Goal: Transaction & Acquisition: Purchase product/service

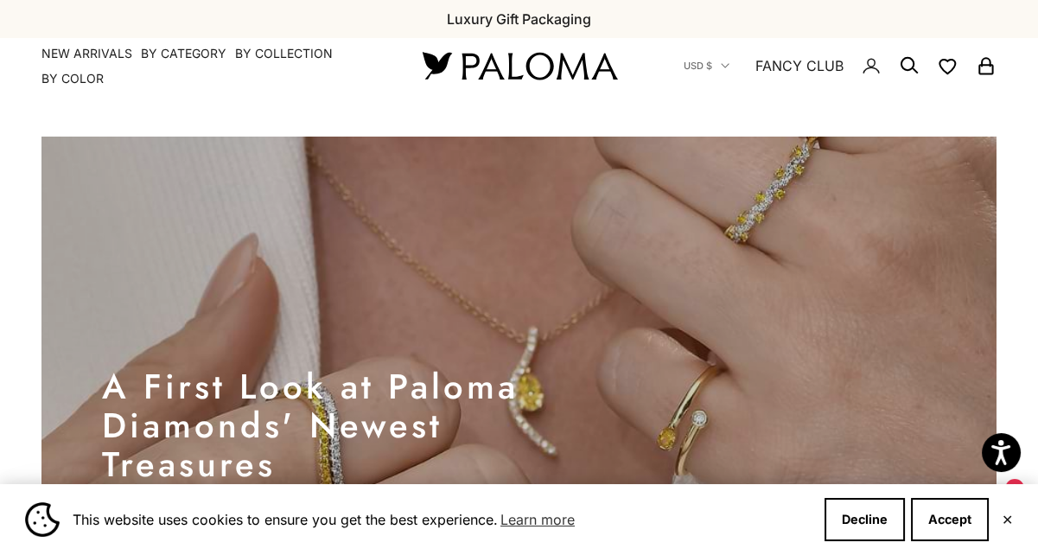
click at [74, 68] on div "Close dialog JOIN THE PALOMA FANCY CLUB Enjoy exclusive VIP deals & updates + 1…" at bounding box center [519, 277] width 1038 height 555
click at [74, 81] on summary "By Color" at bounding box center [72, 78] width 62 height 17
click at [965, 518] on button "Accept" at bounding box center [950, 519] width 78 height 43
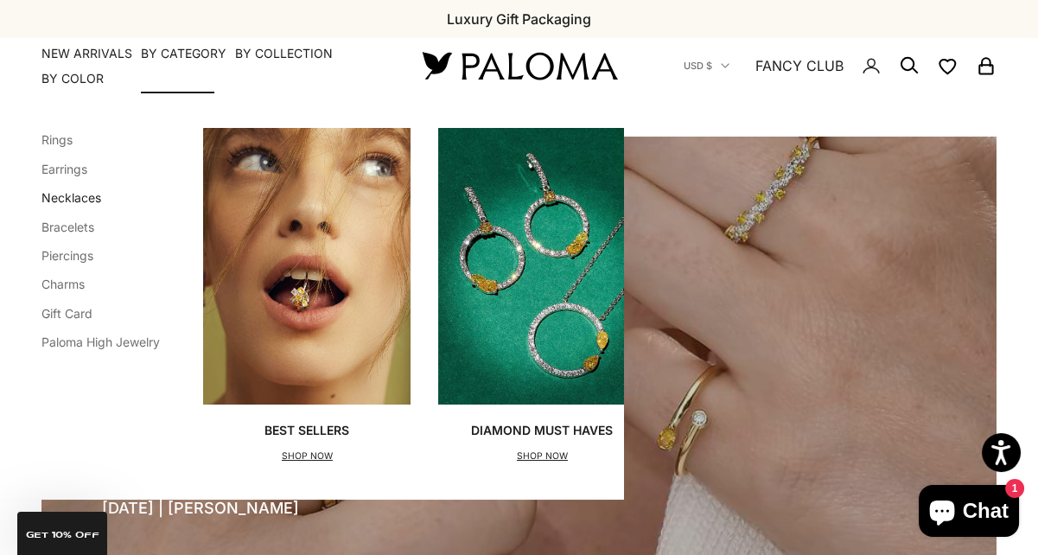
click at [84, 195] on link "Necklaces" at bounding box center [71, 197] width 60 height 15
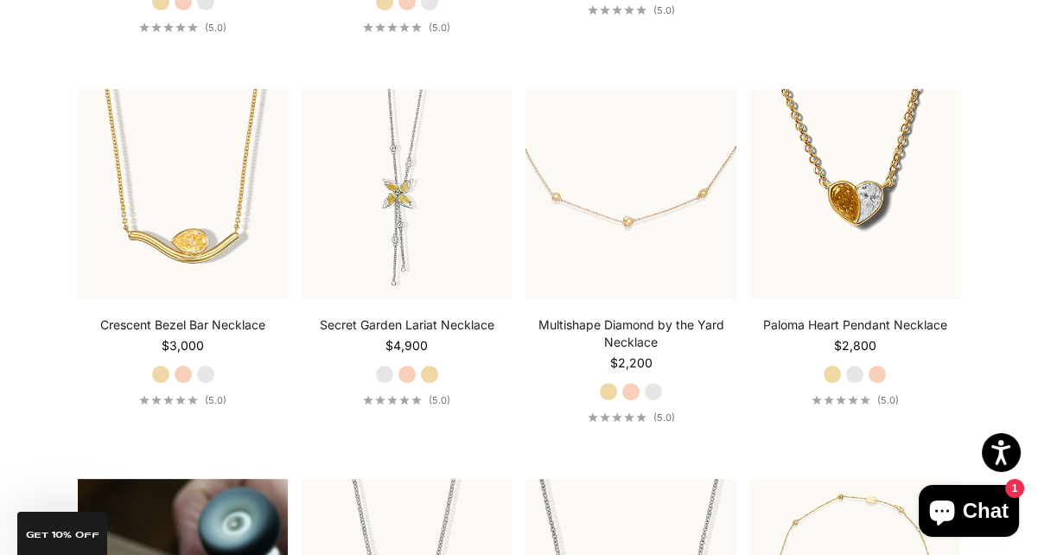
scroll to position [787, 0]
click at [654, 394] on label "White Gold" at bounding box center [653, 390] width 19 height 19
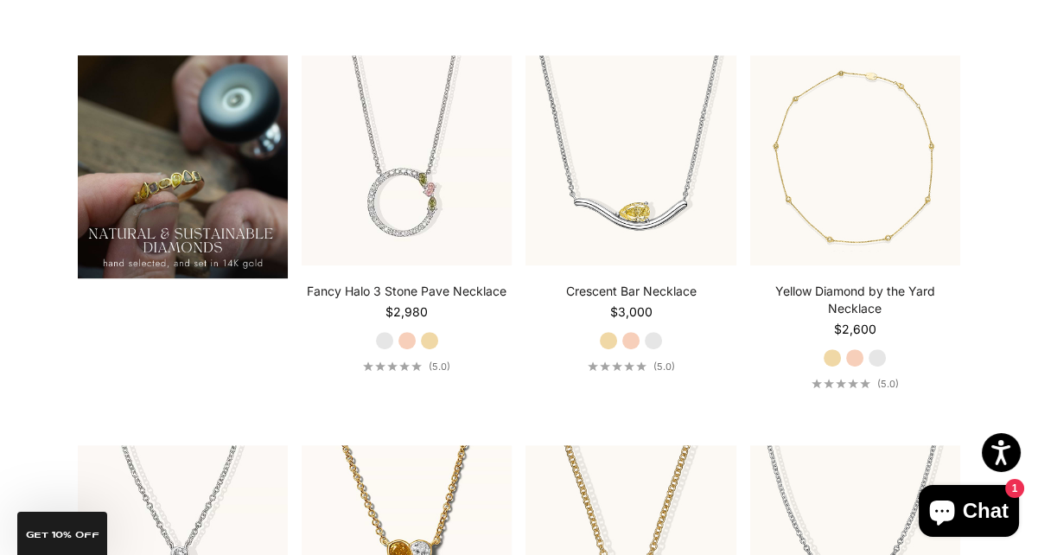
scroll to position [1212, 0]
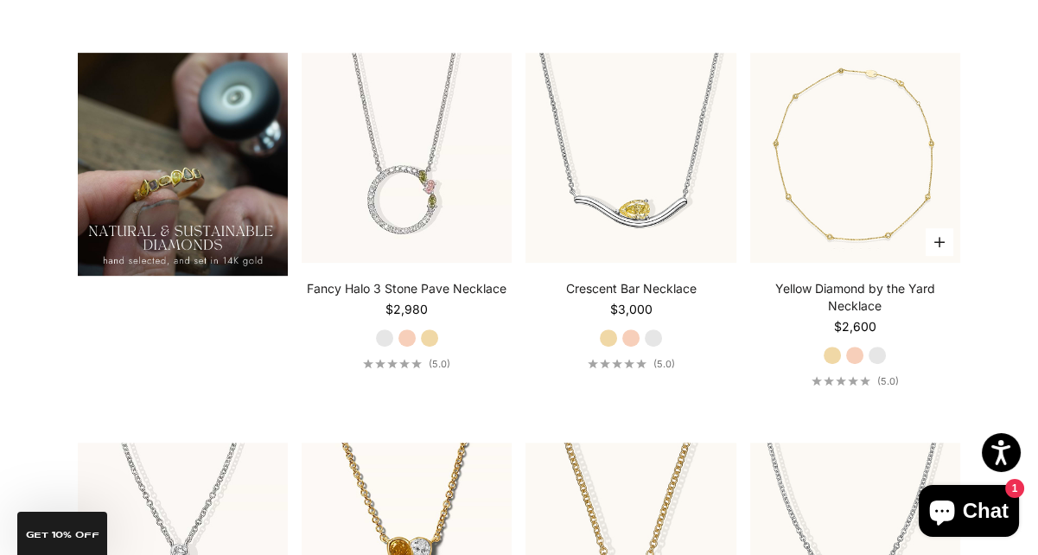
click at [883, 352] on label "White Gold" at bounding box center [877, 355] width 19 height 19
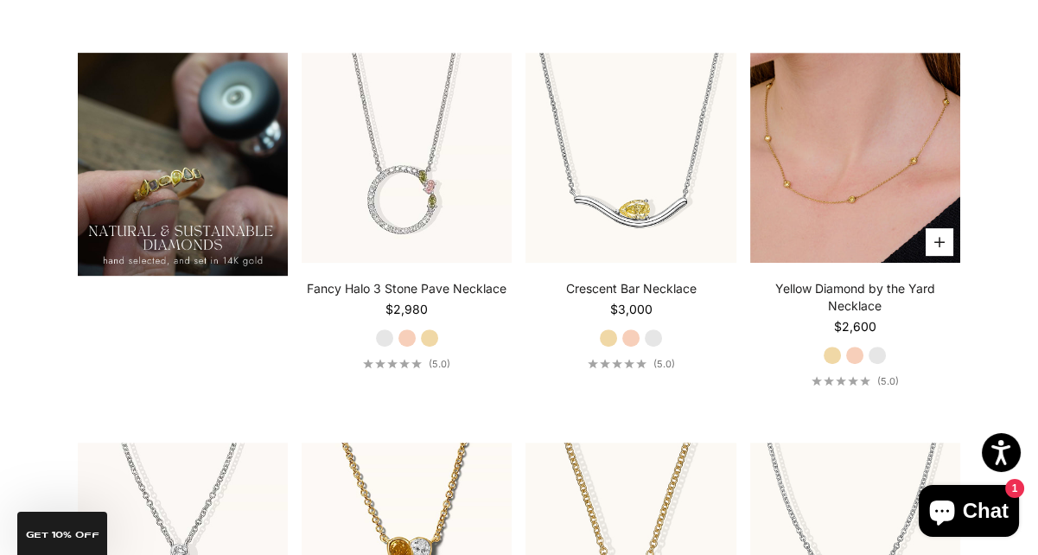
click at [870, 210] on img at bounding box center [855, 158] width 210 height 210
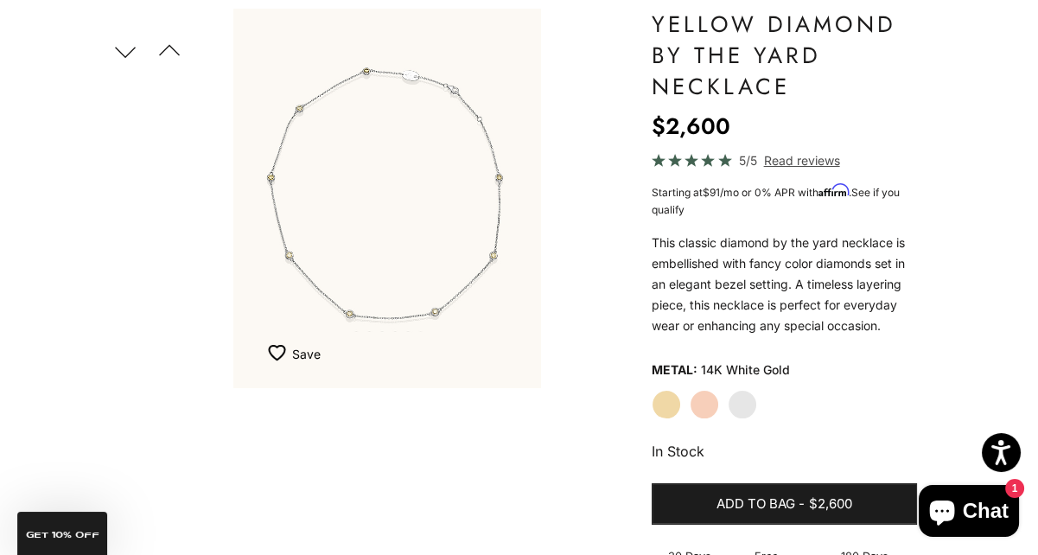
scroll to position [162, 0]
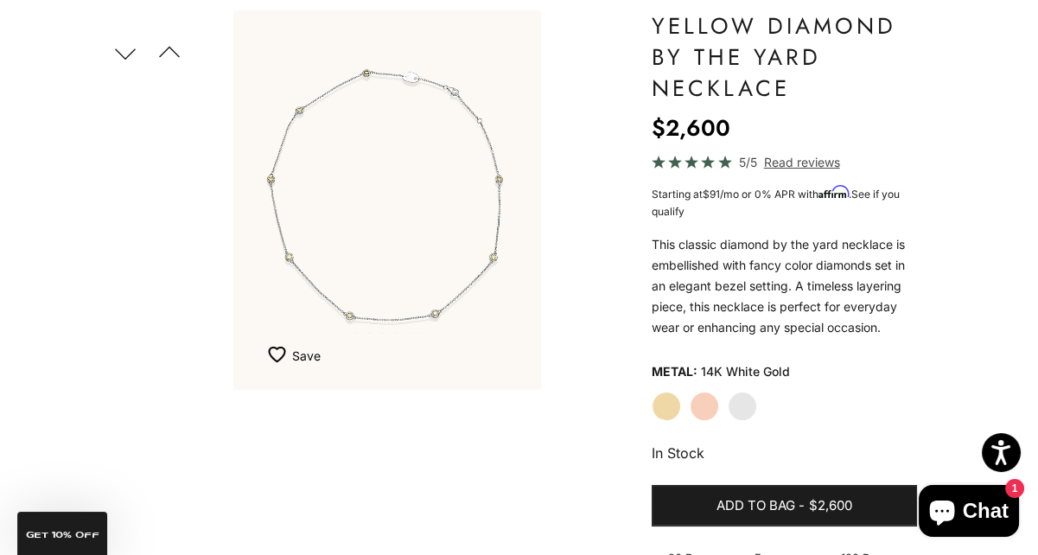
click at [750, 408] on label "White Gold" at bounding box center [742, 405] width 29 height 29
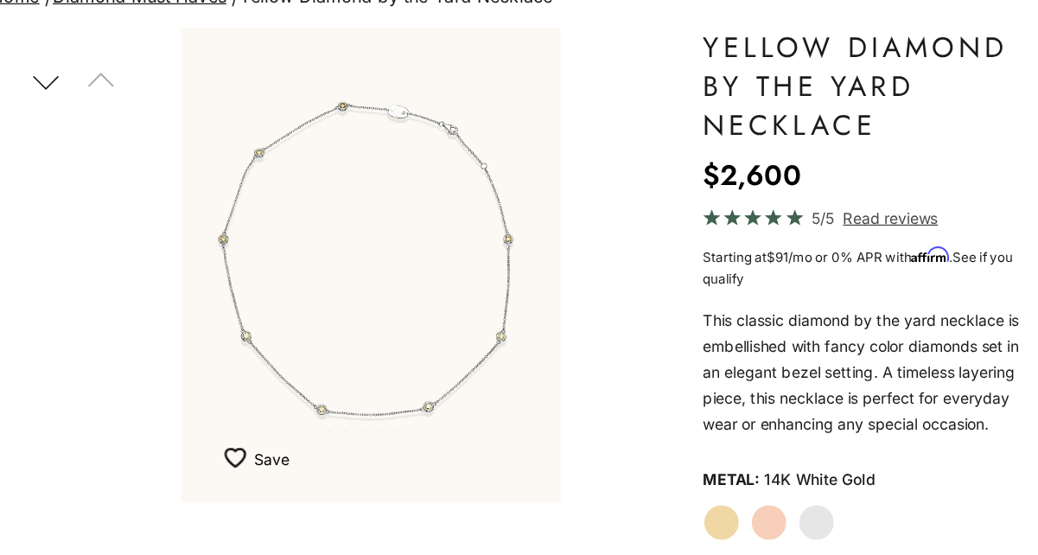
scroll to position [138, 0]
